Goal: Find specific fact: Find specific fact

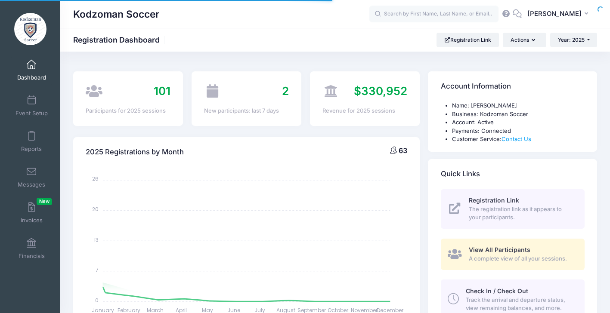
select select
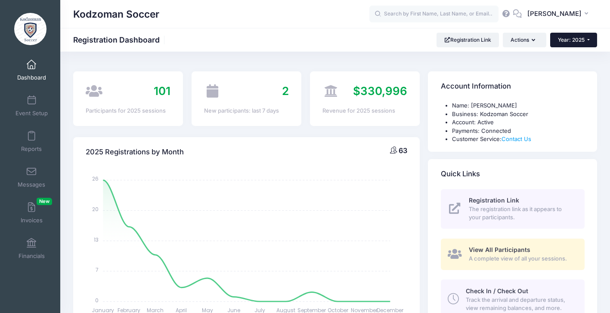
click at [579, 37] on span "Year: 2025" at bounding box center [571, 40] width 27 height 6
click at [574, 57] on link "Year: 2026" at bounding box center [578, 56] width 56 height 11
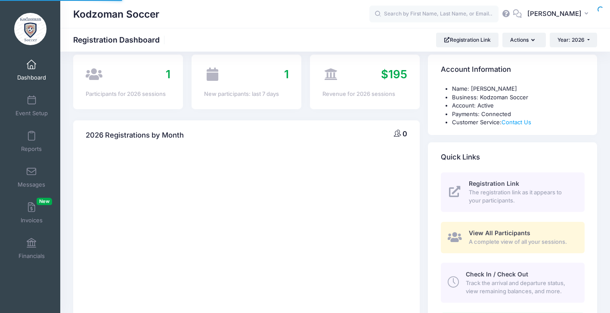
select select
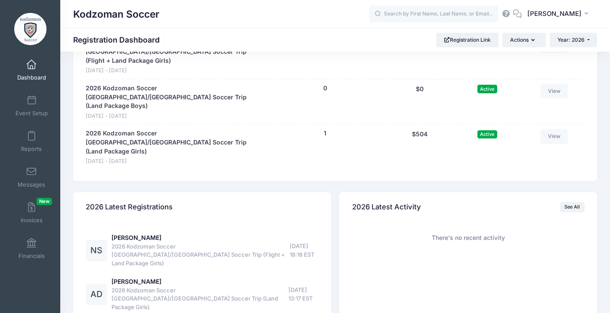
scroll to position [512, 0]
click at [136, 235] on link "Nanette Straub" at bounding box center [136, 238] width 50 height 7
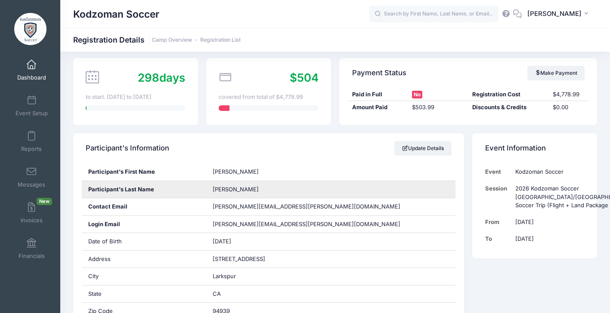
scroll to position [68, 0]
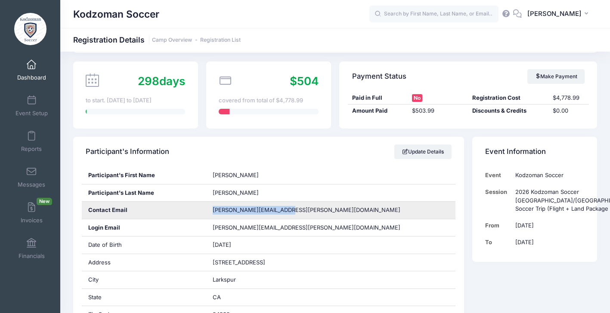
drag, startPoint x: 287, startPoint y: 210, endPoint x: 211, endPoint y: 213, distance: 76.6
click at [211, 213] on div "[PERSON_NAME][EMAIL_ADDRESS][PERSON_NAME][DOMAIN_NAME]" at bounding box center [330, 210] width 249 height 17
copy span "[PERSON_NAME][EMAIL_ADDRESS][PERSON_NAME][DOMAIN_NAME]"
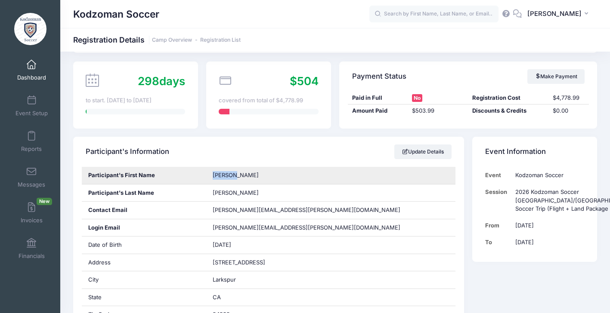
drag, startPoint x: 242, startPoint y: 176, endPoint x: 213, endPoint y: 176, distance: 28.4
click at [213, 176] on div "[PERSON_NAME]" at bounding box center [330, 175] width 249 height 17
copy span "[PERSON_NAME]"
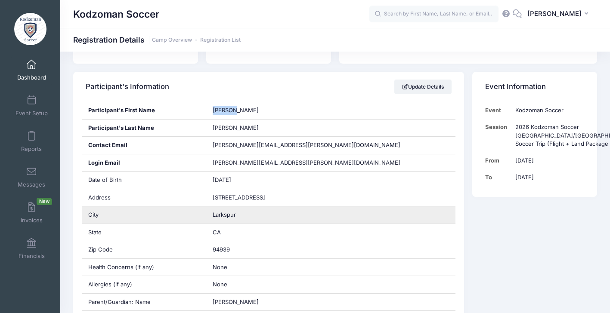
scroll to position [138, 0]
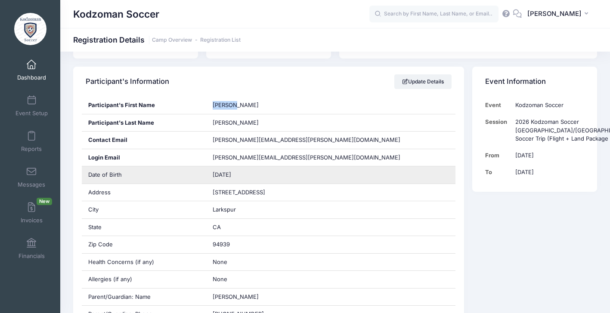
drag, startPoint x: 246, startPoint y: 173, endPoint x: 213, endPoint y: 176, distance: 33.3
click at [213, 176] on div "[DATE]" at bounding box center [330, 174] width 249 height 17
copy span "[DATE]"
